Goal: Information Seeking & Learning: Learn about a topic

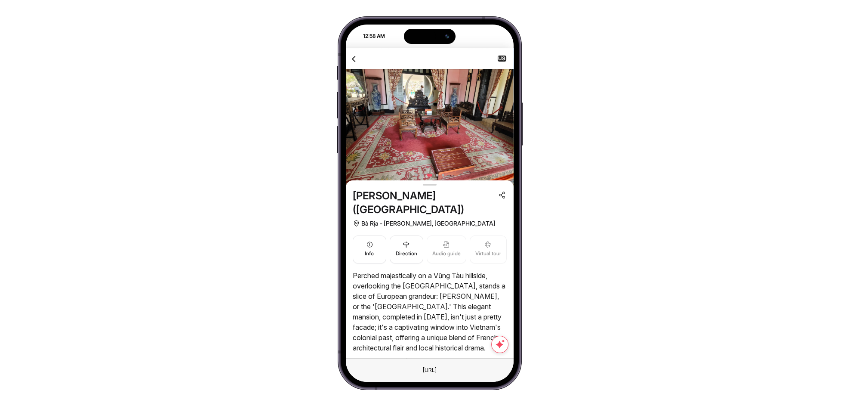
scroll to position [765, 0]
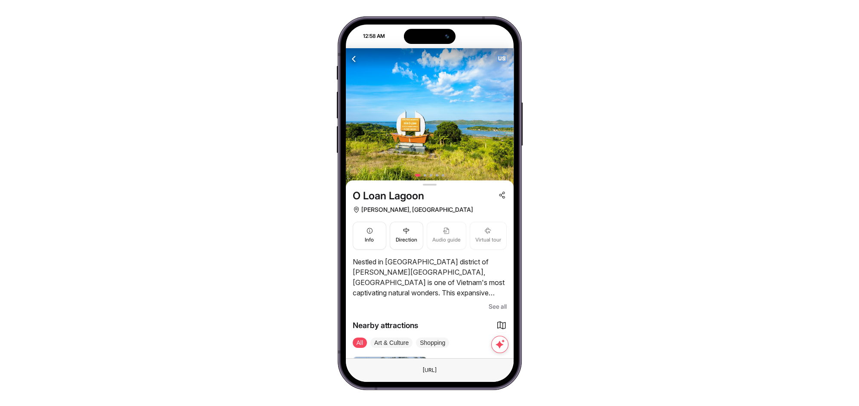
click at [501, 59] on span "US" at bounding box center [502, 59] width 9 height 6
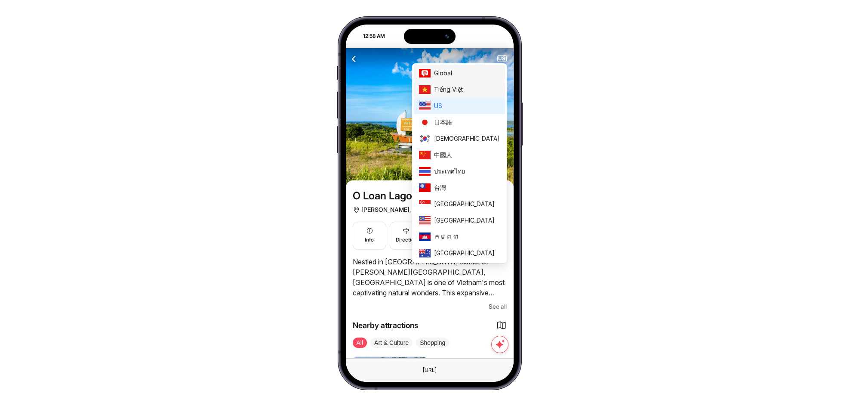
click at [478, 86] on span "Tiếng Việt" at bounding box center [467, 89] width 66 height 9
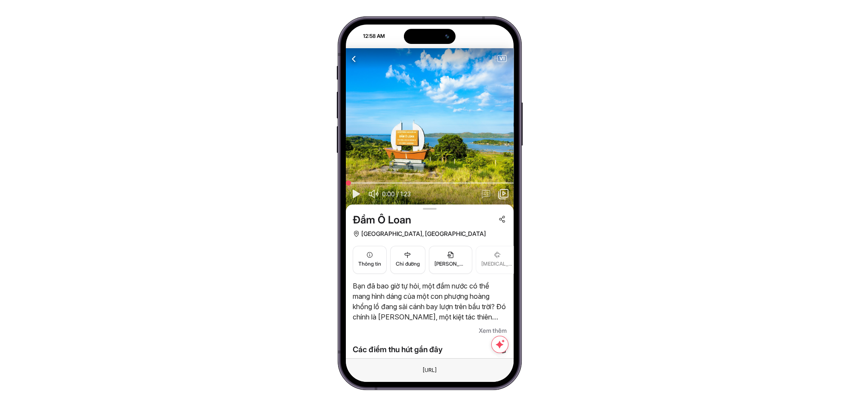
click at [374, 261] on span "Thông tin" at bounding box center [369, 264] width 23 height 8
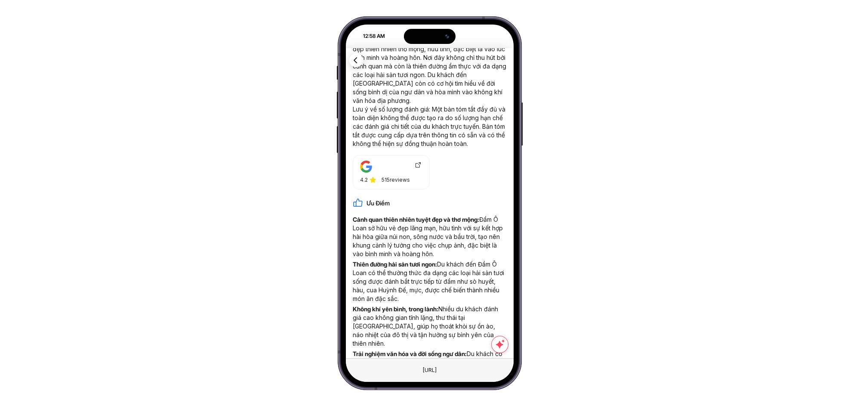
scroll to position [57, 0]
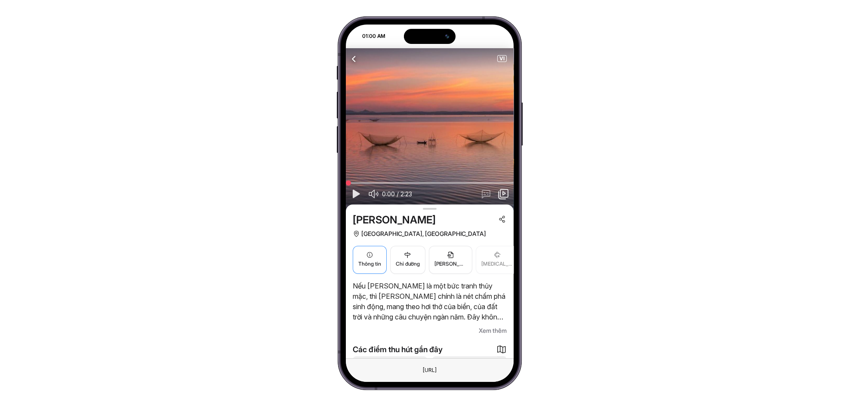
click at [373, 264] on span "Thông tin" at bounding box center [369, 264] width 23 height 8
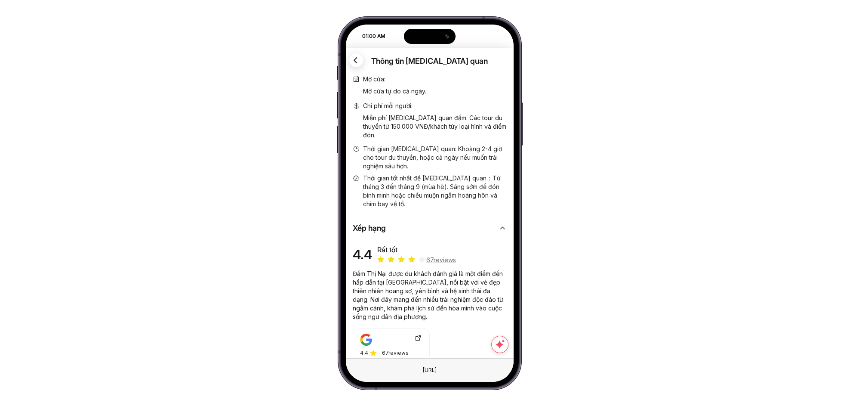
scroll to position [109, 0]
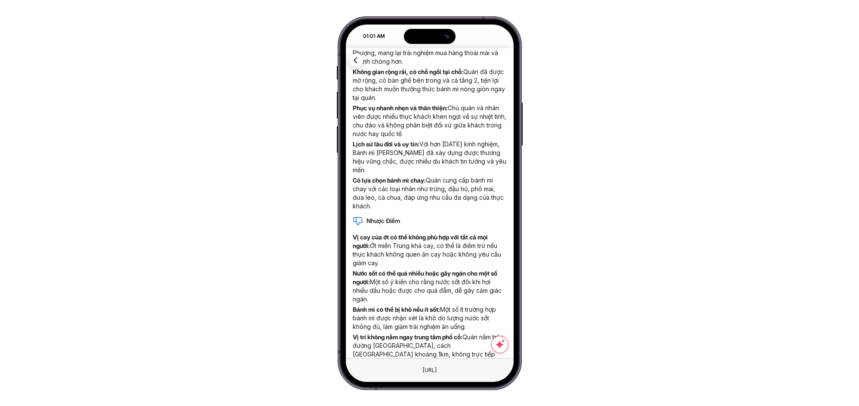
scroll to position [500, 0]
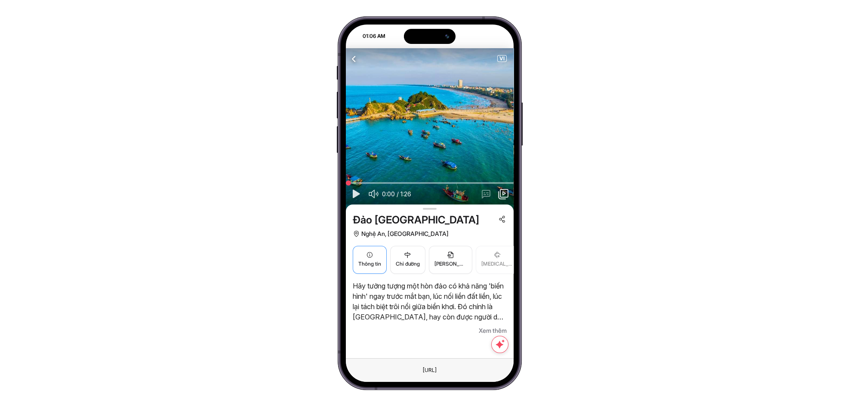
click at [364, 261] on span "Thông tin" at bounding box center [369, 264] width 23 height 8
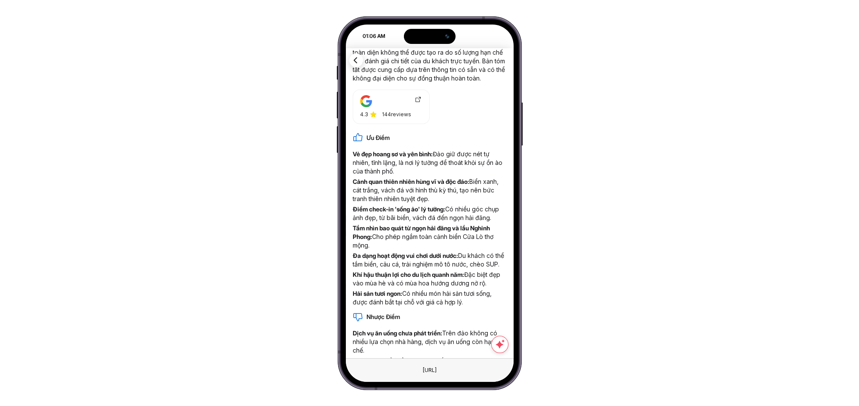
scroll to position [269, 0]
